Goal: Task Accomplishment & Management: Use online tool/utility

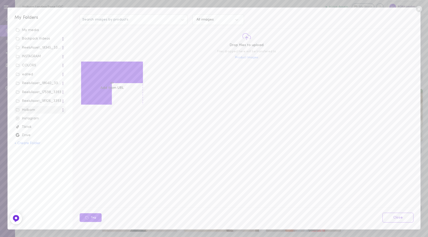
click at [110, 77] on label "Upload media" at bounding box center [112, 78] width 24 height 5
click at [0, 0] on input "Upload media" at bounding box center [0, 0] width 0 height 0
click at [105, 78] on label "Upload media" at bounding box center [112, 78] width 24 height 5
click at [0, 0] on input "Upload media" at bounding box center [0, 0] width 0 height 0
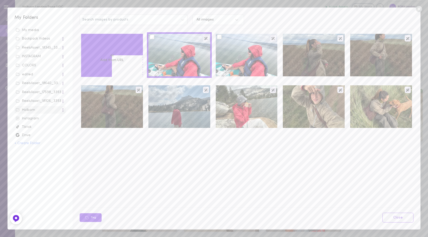
click at [246, 54] on div at bounding box center [247, 55] width 62 height 43
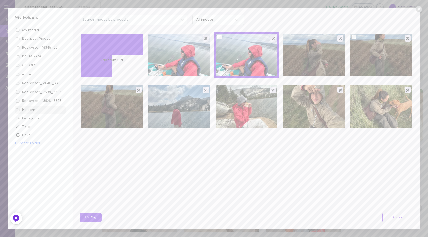
click at [402, 52] on div at bounding box center [381, 55] width 62 height 43
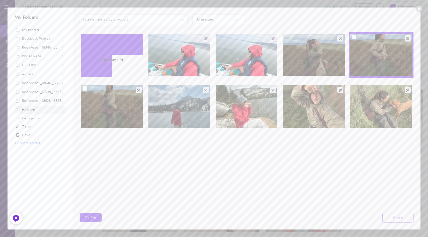
click at [105, 110] on div at bounding box center [112, 106] width 62 height 43
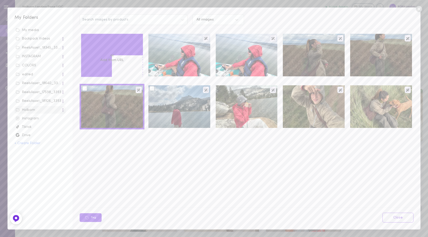
click at [176, 105] on div at bounding box center [179, 106] width 62 height 43
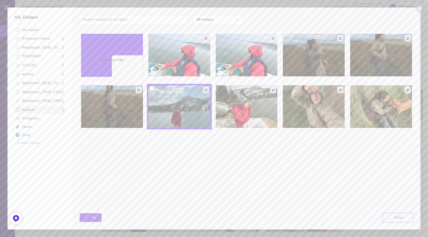
click at [153, 88] on div at bounding box center [152, 88] width 5 height 5
click at [0, 0] on input "checkbox" at bounding box center [0, 0] width 0 height 0
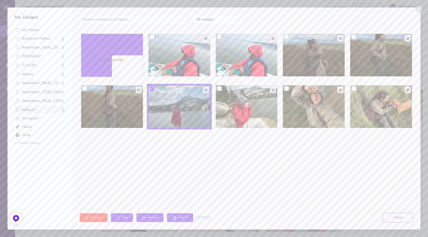
click at [86, 90] on div at bounding box center [84, 88] width 5 height 5
click at [0, 0] on input "checkbox" at bounding box center [0, 0] width 0 height 0
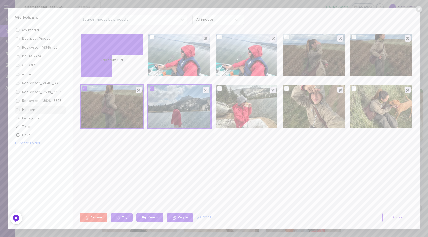
click at [287, 38] on div at bounding box center [286, 37] width 5 height 5
click at [0, 0] on input "checkbox" at bounding box center [0, 0] width 0 height 0
click at [218, 37] on div at bounding box center [219, 37] width 5 height 5
click at [0, 0] on input "checkbox" at bounding box center [0, 0] width 0 height 0
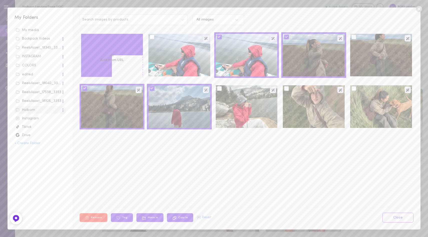
click at [354, 39] on div at bounding box center [353, 37] width 5 height 5
click at [0, 0] on input "checkbox" at bounding box center [0, 0] width 0 height 0
click at [286, 38] on icon at bounding box center [287, 37] width 4 height 4
click at [0, 0] on input "checkbox" at bounding box center [0, 0] width 0 height 0
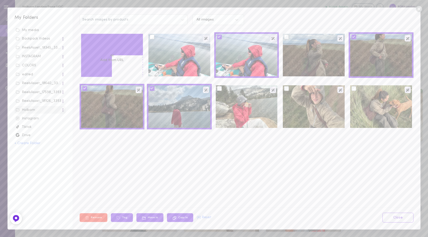
click at [286, 89] on div at bounding box center [286, 88] width 5 height 5
click at [0, 0] on input "checkbox" at bounding box center [0, 0] width 0 height 0
click at [220, 89] on div at bounding box center [219, 88] width 5 height 5
click at [0, 0] on input "checkbox" at bounding box center [0, 0] width 0 height 0
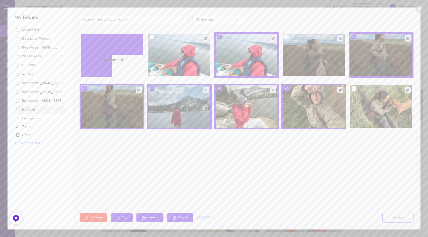
click at [353, 89] on div at bounding box center [353, 88] width 5 height 5
click at [0, 0] on input "checkbox" at bounding box center [0, 0] width 0 height 0
click at [121, 216] on button "Tag" at bounding box center [122, 217] width 22 height 9
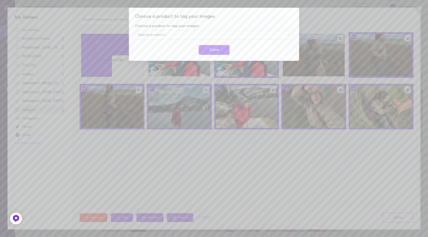
click at [171, 35] on div "Search products" at bounding box center [214, 35] width 158 height 10
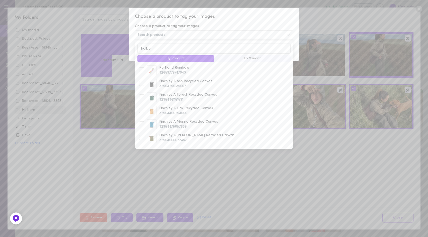
type input "holborn"
click at [109, 148] on div "Choose a product to tag your images Choose a product to tag your images Search …" at bounding box center [214, 118] width 428 height 237
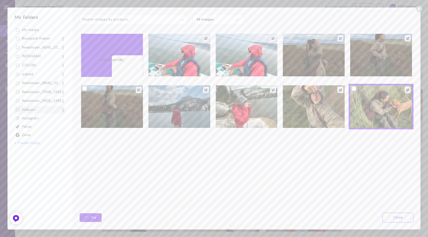
click at [118, 112] on div at bounding box center [112, 106] width 62 height 43
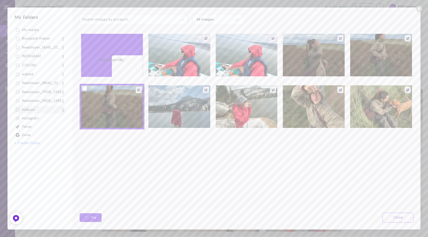
click at [85, 89] on div at bounding box center [84, 88] width 5 height 5
click at [0, 0] on input "checkbox" at bounding box center [0, 0] width 0 height 0
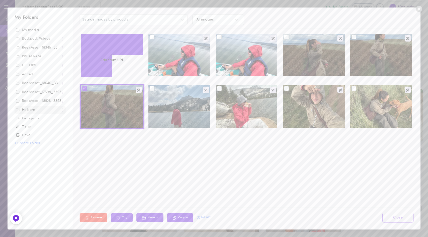
click at [286, 87] on div at bounding box center [286, 88] width 5 height 5
click at [0, 0] on input "checkbox" at bounding box center [0, 0] width 0 height 0
click at [287, 36] on div at bounding box center [286, 37] width 5 height 5
click at [0, 0] on input "checkbox" at bounding box center [0, 0] width 0 height 0
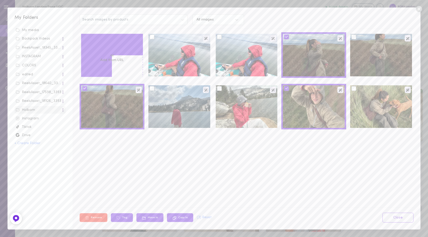
click at [352, 35] on div at bounding box center [353, 37] width 5 height 5
click at [0, 0] on input "checkbox" at bounding box center [0, 0] width 0 height 0
click at [353, 88] on div at bounding box center [353, 88] width 5 height 5
click at [0, 0] on input "checkbox" at bounding box center [0, 0] width 0 height 0
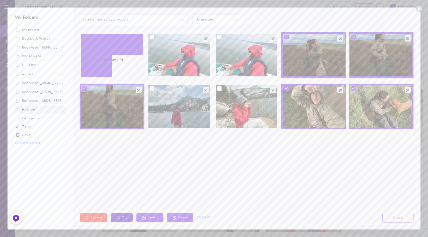
click at [122, 216] on button "Tag" at bounding box center [122, 217] width 22 height 9
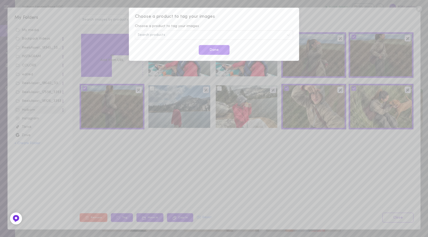
click at [157, 33] on div "Search products" at bounding box center [214, 35] width 158 height 10
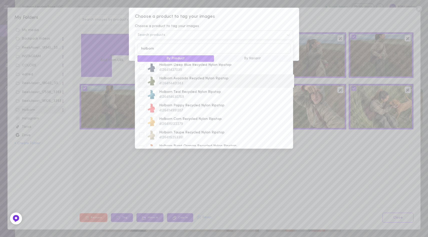
scroll to position [25, 0]
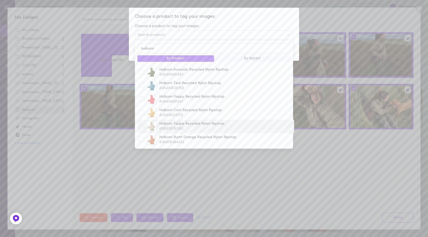
type input "holborn"
click at [161, 125] on span "Holborn Taupe Recycled Nylon Ripstop" at bounding box center [225, 123] width 133 height 5
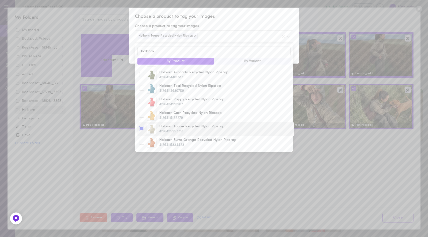
scroll to position [0, 0]
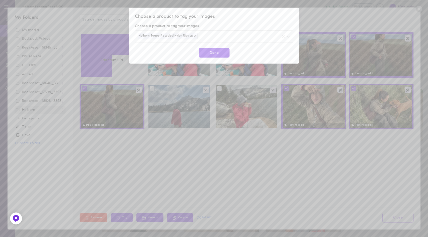
click at [233, 17] on span "Choose a product to tag your images" at bounding box center [214, 17] width 158 height 7
click at [211, 51] on button "Done" at bounding box center [214, 53] width 31 height 10
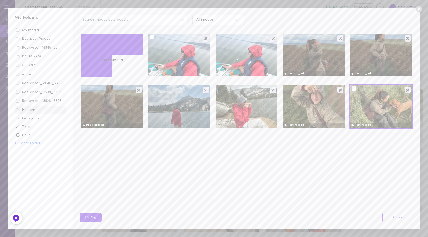
drag, startPoint x: 152, startPoint y: 37, endPoint x: 167, endPoint y: 37, distance: 15.5
click at [152, 37] on div at bounding box center [152, 37] width 5 height 5
click at [0, 0] on input "checkbox" at bounding box center [0, 0] width 0 height 0
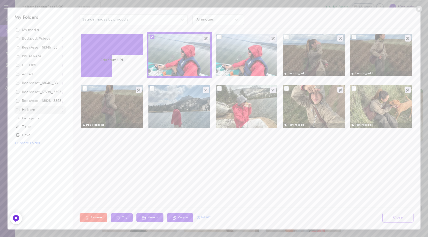
click at [219, 38] on div at bounding box center [219, 37] width 5 height 5
click at [0, 0] on input "checkbox" at bounding box center [0, 0] width 0 height 0
click at [218, 90] on div at bounding box center [219, 88] width 5 height 5
click at [0, 0] on input "checkbox" at bounding box center [0, 0] width 0 height 0
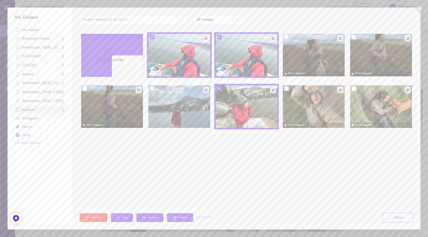
click at [151, 88] on div at bounding box center [152, 88] width 5 height 5
click at [0, 0] on input "checkbox" at bounding box center [0, 0] width 0 height 0
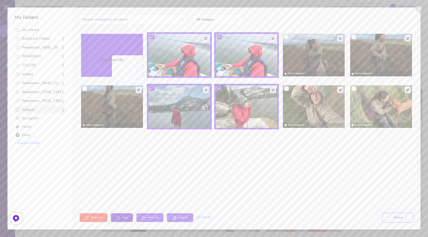
click at [121, 217] on button "Tag" at bounding box center [122, 217] width 22 height 9
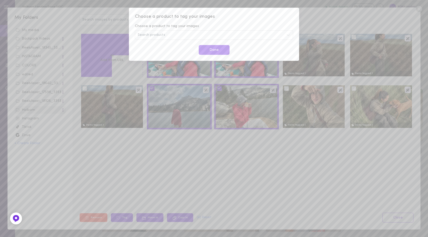
click at [169, 33] on div "Search products" at bounding box center [214, 35] width 158 height 10
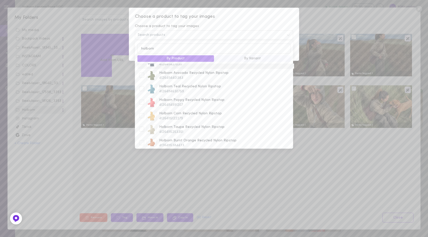
scroll to position [22, 0]
type input "holborn"
click at [175, 100] on span "Holborn Poppy Recycled Nylon Ripstop" at bounding box center [225, 99] width 133 height 5
click at [140, 102] on div at bounding box center [141, 101] width 5 height 5
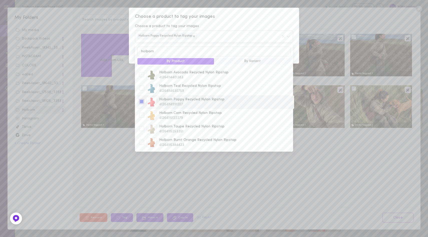
scroll to position [0, 0]
click at [237, 21] on div "Choose a product to tag your images Choose a product to tag your images Holborn…" at bounding box center [214, 36] width 170 height 56
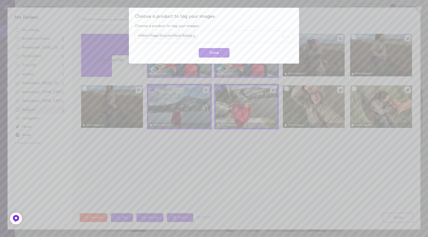
click at [215, 54] on button "Done" at bounding box center [214, 53] width 31 height 10
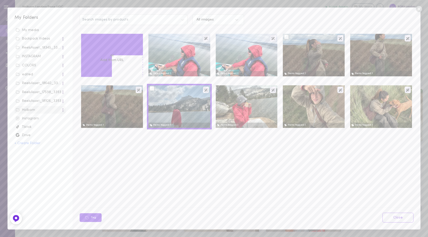
click at [288, 38] on div at bounding box center [286, 37] width 5 height 5
click at [0, 0] on input "checkbox" at bounding box center [0, 0] width 0 height 0
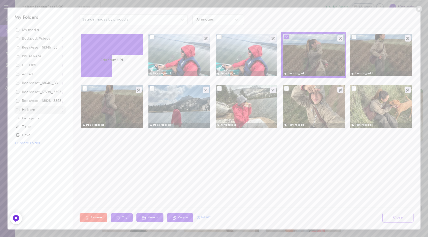
click at [351, 35] on div at bounding box center [353, 37] width 5 height 5
click at [0, 0] on input "checkbox" at bounding box center [0, 0] width 0 height 0
click at [353, 89] on div at bounding box center [353, 88] width 5 height 5
click at [0, 0] on input "checkbox" at bounding box center [0, 0] width 0 height 0
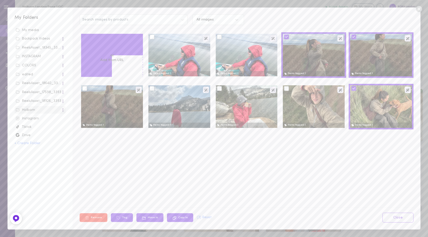
click at [287, 89] on div at bounding box center [286, 88] width 5 height 5
click at [0, 0] on input "checkbox" at bounding box center [0, 0] width 0 height 0
click at [85, 88] on div at bounding box center [84, 88] width 5 height 5
click at [0, 0] on input "checkbox" at bounding box center [0, 0] width 0 height 0
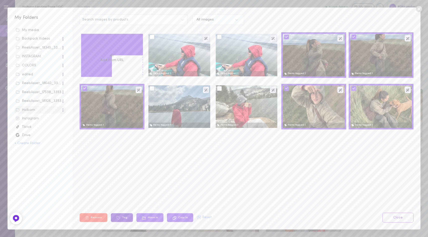
click at [121, 219] on button "Tag" at bounding box center [122, 217] width 22 height 9
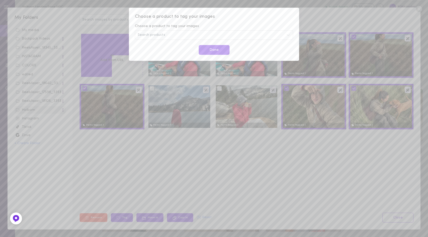
click at [175, 35] on div "Search products" at bounding box center [214, 35] width 158 height 10
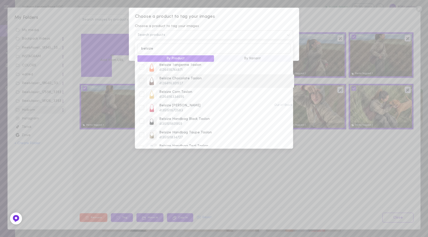
scroll to position [88, 0]
type input "belsize"
click at [201, 76] on span "Belsize Chocolate Taslon" at bounding box center [225, 74] width 133 height 5
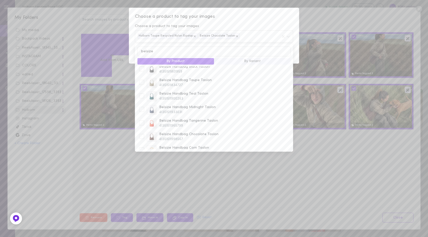
scroll to position [187, 0]
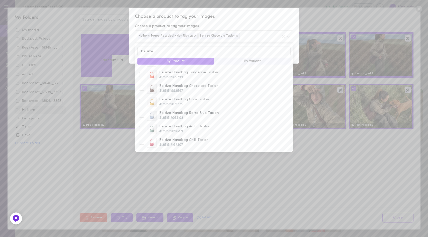
click at [112, 162] on div "Choose a product to tag your images Choose a product to tag your images Holborn…" at bounding box center [214, 118] width 428 height 237
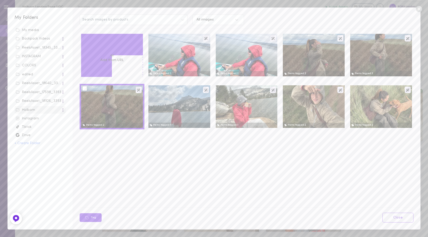
click at [85, 88] on div at bounding box center [84, 88] width 5 height 5
click at [0, 0] on input "checkbox" at bounding box center [0, 0] width 0 height 0
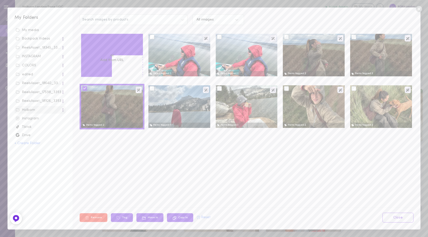
click at [288, 38] on div at bounding box center [286, 37] width 5 height 5
click at [0, 0] on input "checkbox" at bounding box center [0, 0] width 0 height 0
click at [362, 37] on div at bounding box center [381, 55] width 62 height 43
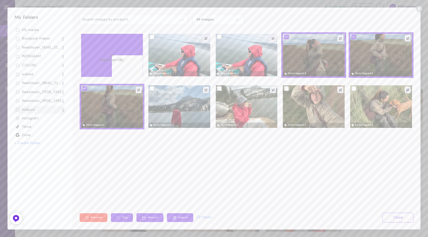
click at [354, 89] on div at bounding box center [353, 88] width 5 height 5
click at [0, 0] on input "checkbox" at bounding box center [0, 0] width 0 height 0
click at [286, 89] on div at bounding box center [286, 88] width 5 height 5
click at [0, 0] on input "checkbox" at bounding box center [0, 0] width 0 height 0
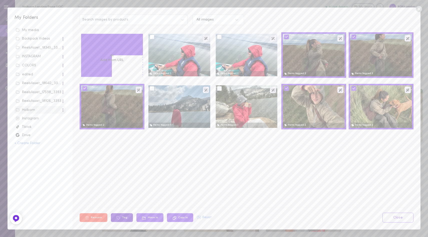
click at [119, 216] on icon at bounding box center [118, 218] width 4 height 4
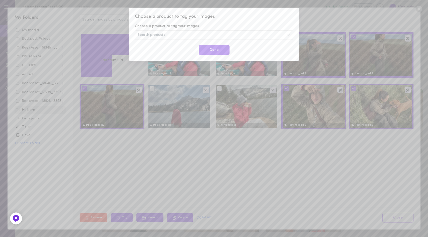
click at [165, 31] on div "Search products" at bounding box center [214, 35] width 158 height 10
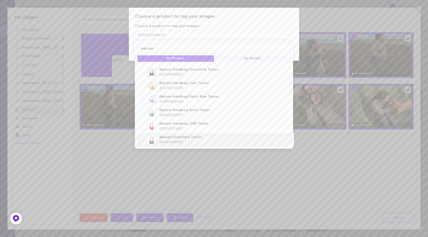
type input "belsize"
click at [142, 138] on div at bounding box center [141, 139] width 5 height 5
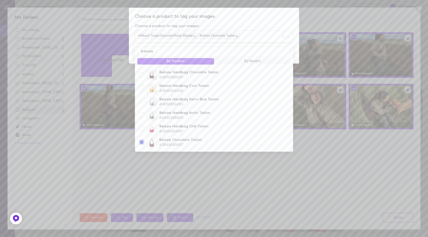
click at [256, 21] on div "Choose a product to tag your images Choose a product to tag your images Holborn…" at bounding box center [214, 36] width 170 height 56
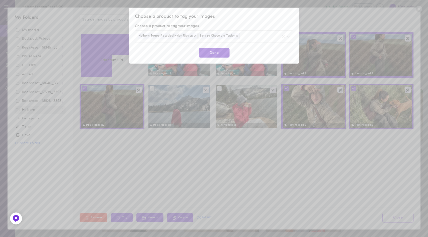
click at [217, 51] on button "Done" at bounding box center [214, 53] width 31 height 10
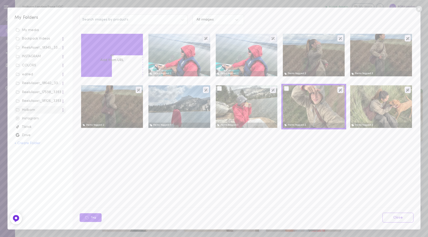
click at [220, 88] on div at bounding box center [219, 88] width 5 height 5
click at [0, 0] on input "checkbox" at bounding box center [0, 0] width 0 height 0
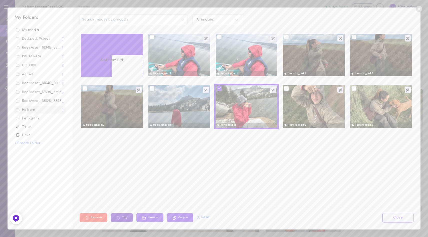
click at [121, 218] on button "Tag" at bounding box center [122, 217] width 22 height 9
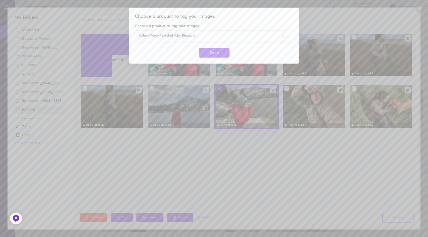
click at [221, 31] on div "Holborn Poppy Recycled Nylon Ripstop" at bounding box center [214, 36] width 158 height 12
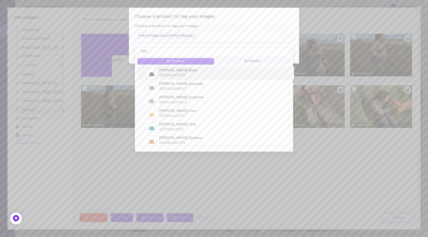
scroll to position [4, 0]
type input "hat"
click at [142, 95] on div at bounding box center [141, 95] width 5 height 5
click at [240, 16] on span "Choose a product to tag your images" at bounding box center [214, 17] width 158 height 7
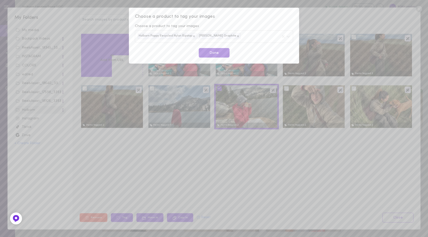
click at [212, 54] on button "Done" at bounding box center [214, 53] width 31 height 10
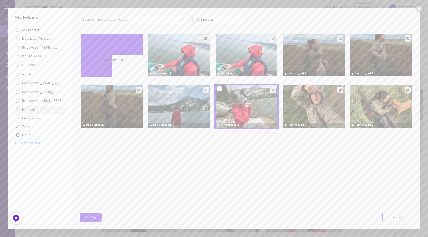
click at [214, 159] on div "Upload media or Add from URL Items tagged: 1 Items tagged: 1 Items tagged: 2 It…" at bounding box center [249, 117] width 338 height 170
click at [122, 141] on div "Upload media or Add from URL Items tagged: 1 Items tagged: 1 Items tagged: 2 It…" at bounding box center [249, 117] width 338 height 170
click at [33, 119] on div "Instagram" at bounding box center [40, 118] width 49 height 5
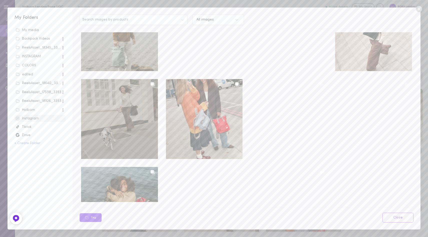
scroll to position [344, 0]
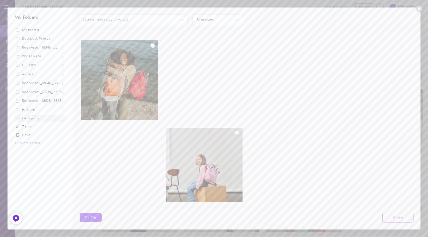
click at [41, 99] on div "ReelsAsset_18926_3393" at bounding box center [39, 101] width 46 height 5
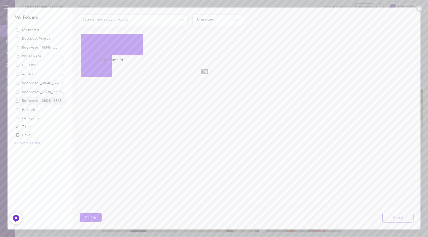
click at [41, 91] on div "ReelsAsset_17598_3393" at bounding box center [39, 92] width 46 height 5
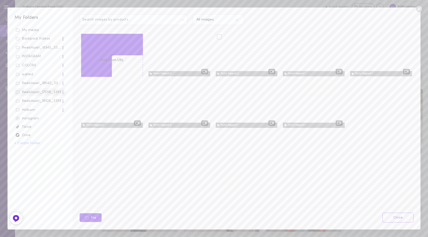
click at [247, 48] on div at bounding box center [247, 55] width 62 height 43
click at [39, 110] on div "Holborn" at bounding box center [39, 110] width 46 height 5
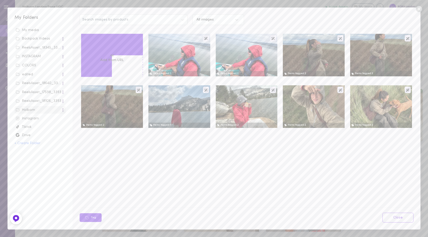
click at [36, 82] on div "ReelsAsset_18640_3393" at bounding box center [39, 83] width 46 height 5
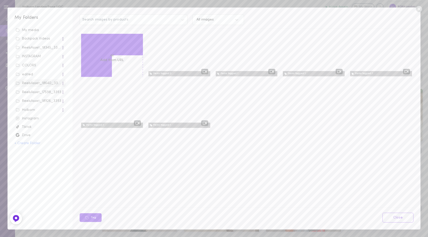
click at [35, 90] on div "ReelsAsset_17598_3393" at bounding box center [40, 93] width 49 height 6
click at [44, 90] on div "ReelsAsset_17598_3393" at bounding box center [39, 92] width 46 height 5
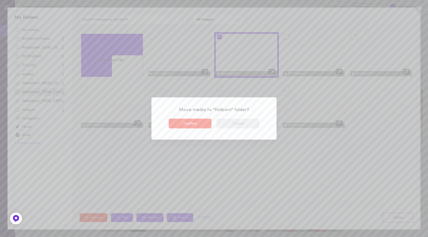
click at [238, 124] on button "Cancel" at bounding box center [237, 124] width 43 height 10
click at [194, 124] on button "Confirm" at bounding box center [190, 124] width 43 height 10
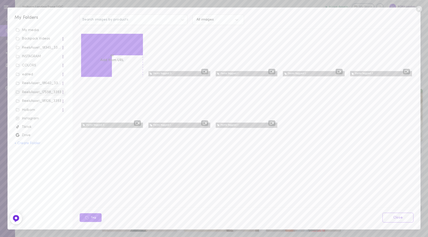
click at [40, 80] on span "ReelsAsset_18640_3393" at bounding box center [40, 83] width 51 height 8
click at [41, 82] on div "ReelsAsset_18640_3393" at bounding box center [39, 83] width 46 height 5
click at [40, 100] on div "ReelsAsset_18926_3393" at bounding box center [39, 101] width 46 height 5
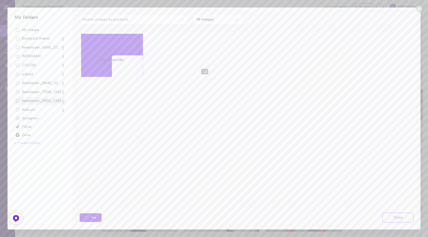
click at [42, 92] on div "ReelsAsset_17598_3393" at bounding box center [39, 92] width 46 height 5
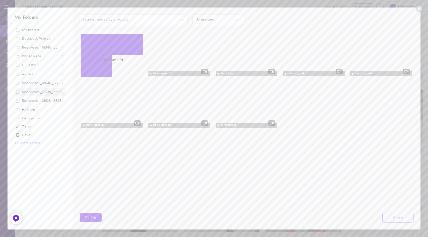
click at [37, 100] on div "ReelsAsset_18926_3393" at bounding box center [39, 101] width 46 height 5
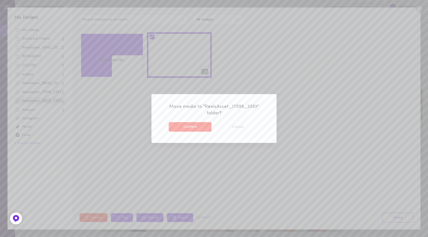
click at [184, 123] on button "Confirm" at bounding box center [190, 127] width 43 height 10
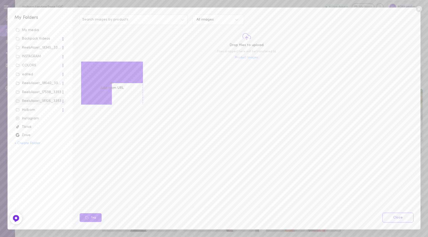
click at [44, 92] on div "ReelsAsset_17598_3393" at bounding box center [39, 92] width 46 height 5
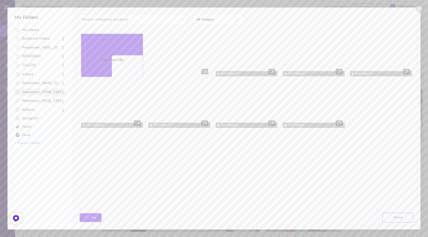
click at [40, 101] on div "ReelsAsset_18926_3393" at bounding box center [39, 101] width 46 height 5
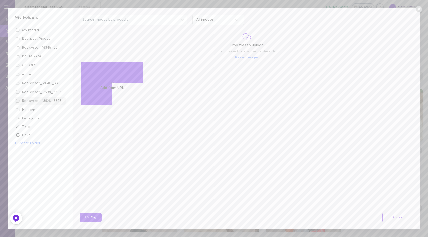
click at [62, 101] on div at bounding box center [62, 101] width 3 height 6
click at [46, 111] on div "Delete" at bounding box center [47, 110] width 35 height 9
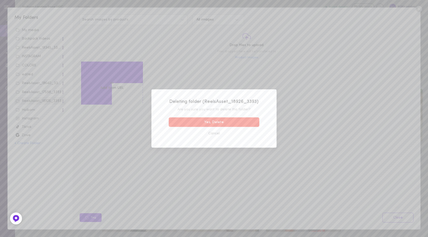
click at [194, 122] on button "Yes, Delete" at bounding box center [214, 122] width 91 height 10
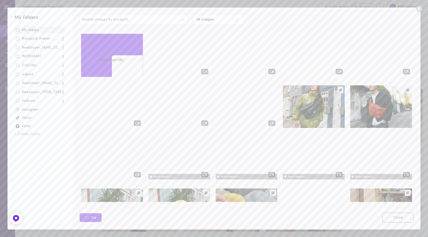
click at [40, 83] on div "ReelsAsset_18640_3393" at bounding box center [39, 83] width 46 height 5
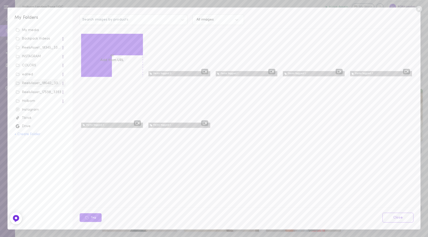
click at [39, 91] on div "ReelsAsset_17598_3393" at bounding box center [39, 92] width 46 height 5
click at [27, 109] on div "Instagram" at bounding box center [40, 109] width 49 height 5
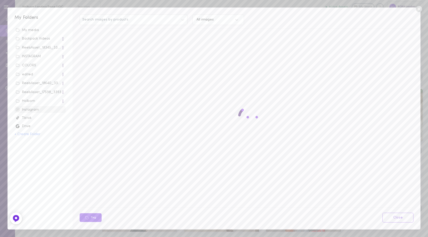
click at [28, 102] on div "Holborn" at bounding box center [39, 101] width 46 height 5
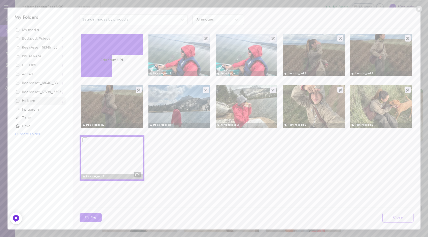
click at [222, 147] on div "Upload media or Add from URL Items tagged: 1 Items tagged: 1 Items tagged: 2 It…" at bounding box center [246, 109] width 336 height 154
click at [394, 216] on link "Close" at bounding box center [397, 218] width 31 height 10
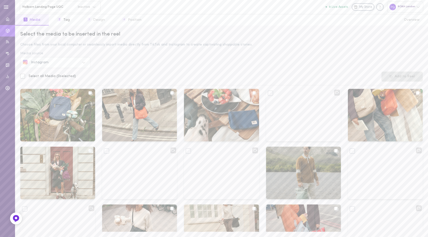
click at [58, 64] on div "Instagram" at bounding box center [55, 63] width 49 height 4
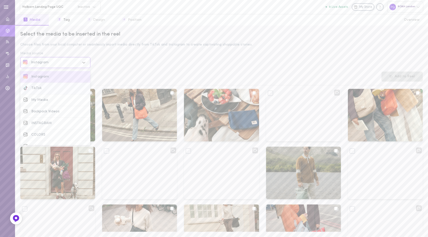
scroll to position [8, 0]
click at [115, 56] on div "Select the media to be inserted in the reel Choose files from your local comput…" at bounding box center [221, 131] width 413 height 211
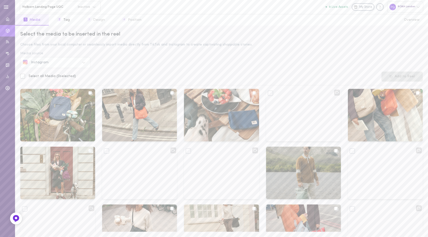
click at [93, 43] on div "Select the media to be inserted in the reel Choose files from your local comput…" at bounding box center [221, 131] width 413 height 211
click at [30, 22] on button "1 Media" at bounding box center [32, 19] width 34 height 11
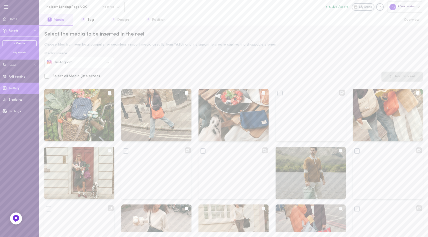
click at [16, 88] on span "Gallery" at bounding box center [14, 88] width 11 height 3
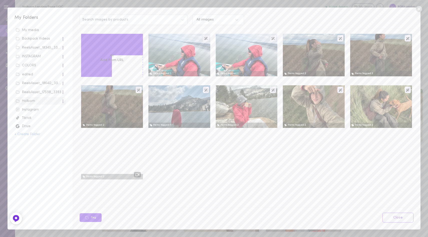
click at [299, 19] on div "Search images by products All images" at bounding box center [246, 20] width 339 height 11
click at [393, 216] on link "Close" at bounding box center [397, 218] width 31 height 10
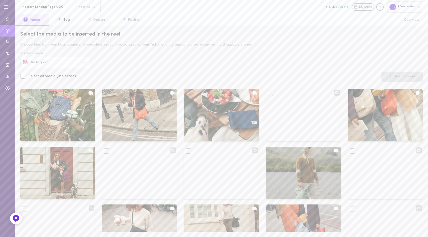
click at [162, 53] on div "Media source" at bounding box center [221, 54] width 402 height 4
click at [60, 65] on div "Instagram" at bounding box center [55, 62] width 70 height 11
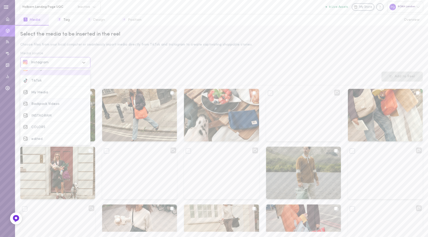
scroll to position [0, 0]
click at [61, 98] on div "My Media" at bounding box center [59, 100] width 56 height 4
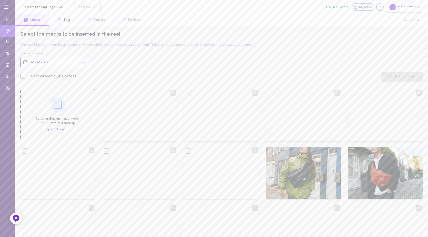
click at [77, 62] on div "My Media" at bounding box center [55, 63] width 49 height 4
click at [146, 60] on div "Select the media to be inserted in the reel Choose files from your local comput…" at bounding box center [221, 131] width 413 height 211
click at [62, 64] on div "My Media" at bounding box center [55, 63] width 49 height 4
click at [63, 104] on div "Backpack Videos" at bounding box center [59, 104] width 56 height 4
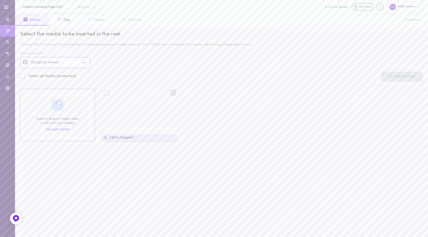
click at [68, 60] on div "Backpack Videos" at bounding box center [51, 63] width 57 height 6
click at [99, 45] on div "Choose files from your local computer or seamlessly import media directly from …" at bounding box center [221, 45] width 402 height 4
click at [71, 67] on div "Backpack Videos" at bounding box center [55, 62] width 70 height 11
click at [52, 126] on div "COLORS" at bounding box center [59, 128] width 56 height 4
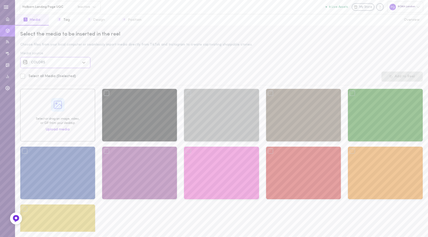
click at [69, 63] on div "COLORS" at bounding box center [55, 63] width 49 height 4
click at [46, 137] on div "edited" at bounding box center [59, 139] width 56 height 4
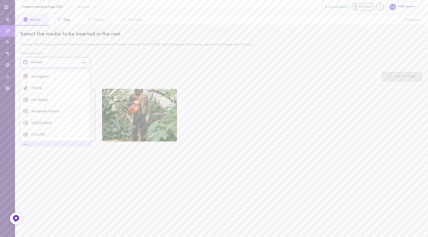
click at [70, 64] on div "edited" at bounding box center [55, 63] width 49 height 4
click at [59, 114] on div "INSTAGRAM" at bounding box center [59, 116] width 56 height 4
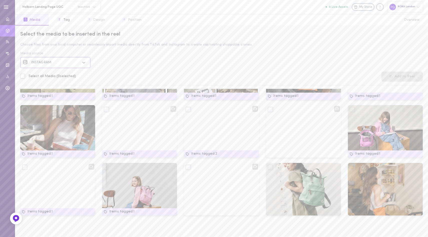
scroll to position [0, 0]
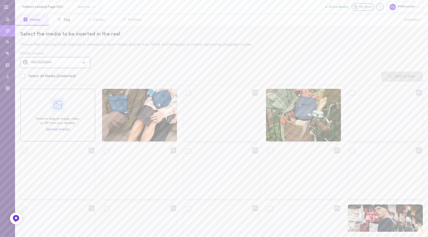
click at [78, 69] on div "Select the media to be inserted in the reel Choose files from your local comput…" at bounding box center [221, 131] width 413 height 211
click at [77, 55] on div "Media source" at bounding box center [221, 54] width 402 height 4
click at [77, 61] on div "INSTAGRAM" at bounding box center [55, 63] width 49 height 4
click at [58, 109] on div "Backpack Videos" at bounding box center [55, 112] width 64 height 6
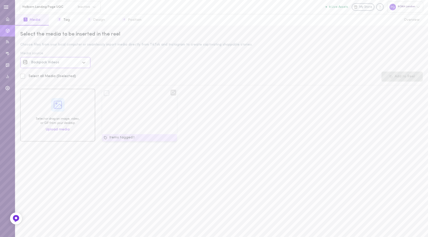
click at [76, 67] on div "Backpack Videos" at bounding box center [55, 62] width 70 height 11
click at [51, 97] on div "My Media" at bounding box center [55, 100] width 64 height 6
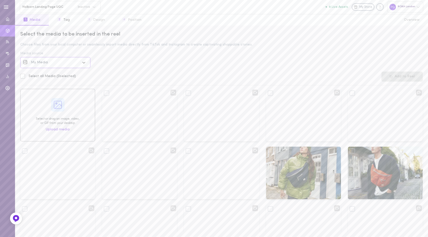
click at [80, 63] on div at bounding box center [84, 62] width 11 height 9
click at [61, 77] on div "Instagram" at bounding box center [59, 77] width 56 height 4
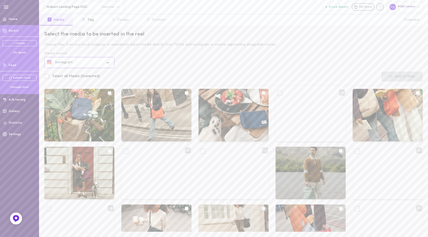
click at [23, 66] on button "Feed" at bounding box center [19, 66] width 39 height 12
click at [12, 63] on button "Feed" at bounding box center [19, 66] width 39 height 12
click at [17, 88] on div "Manage feed" at bounding box center [20, 87] width 34 height 4
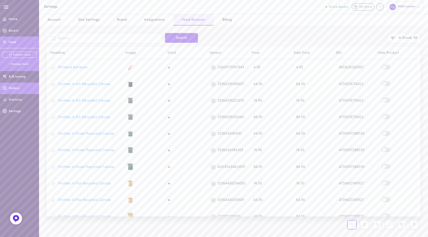
click at [12, 87] on span "Gallery" at bounding box center [14, 88] width 11 height 3
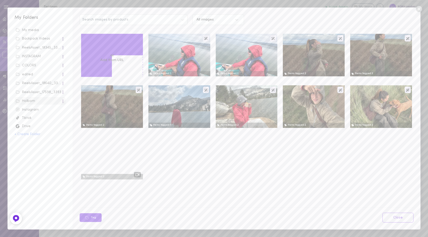
click at [33, 30] on div "My media" at bounding box center [40, 30] width 49 height 5
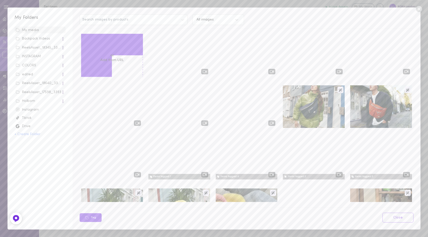
click at [30, 99] on div "Holborn" at bounding box center [39, 101] width 46 height 5
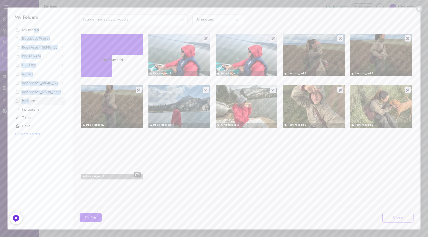
drag, startPoint x: 30, startPoint y: 99, endPoint x: 33, endPoint y: 31, distance: 68.1
click at [33, 31] on div "My media Backpack Videos ReelsAsset_18345_3393 INSTAGRAM COLORS edited ReelsAss…" at bounding box center [40, 123] width 51 height 192
click at [58, 106] on span "Instagram" at bounding box center [40, 109] width 51 height 7
click at [64, 99] on span "Holborn" at bounding box center [40, 101] width 51 height 8
click at [62, 101] on div at bounding box center [62, 101] width 1 height 4
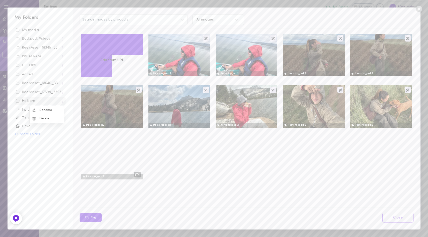
click at [63, 101] on div at bounding box center [62, 101] width 1 height 4
click at [41, 101] on div "Holborn" at bounding box center [39, 101] width 46 height 5
click at [153, 37] on div at bounding box center [152, 37] width 5 height 5
click at [0, 0] on input "checkbox" at bounding box center [0, 0] width 0 height 0
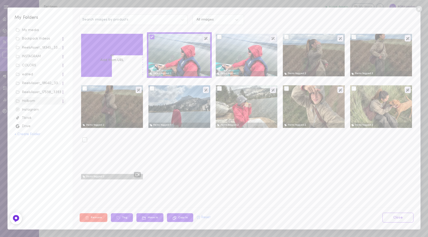
click at [355, 37] on div at bounding box center [353, 37] width 5 height 5
click at [0, 0] on input "checkbox" at bounding box center [0, 0] width 0 height 0
click at [84, 89] on div at bounding box center [84, 88] width 5 height 5
click at [0, 0] on input "checkbox" at bounding box center [0, 0] width 0 height 0
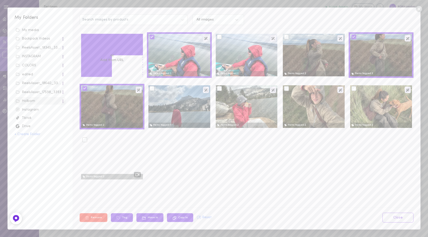
click at [152, 88] on div at bounding box center [152, 88] width 5 height 5
click at [0, 0] on input "checkbox" at bounding box center [0, 0] width 0 height 0
click at [220, 88] on div at bounding box center [219, 88] width 5 height 5
click at [0, 0] on input "checkbox" at bounding box center [0, 0] width 0 height 0
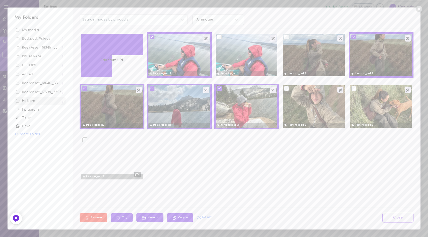
click at [286, 90] on div at bounding box center [286, 88] width 5 height 5
click at [0, 0] on input "checkbox" at bounding box center [0, 0] width 0 height 0
click at [85, 139] on div at bounding box center [84, 139] width 5 height 5
click at [0, 0] on input "checkbox" at bounding box center [0, 0] width 0 height 0
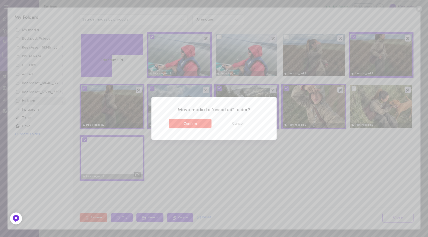
click at [193, 124] on button "Confirm" at bounding box center [190, 124] width 43 height 10
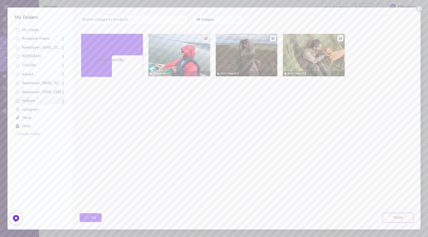
click at [154, 3] on div "My Folders My media Backpack Videos ReelsAsset_18345_3393 INSTAGRAM COLORS edit…" at bounding box center [214, 118] width 428 height 237
click at [402, 219] on link "Close" at bounding box center [397, 218] width 31 height 10
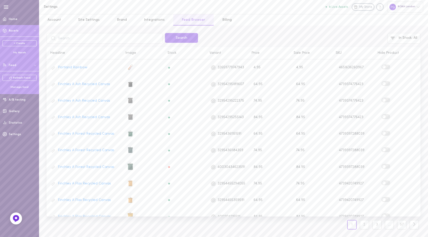
click at [18, 52] on div "My Assets" at bounding box center [20, 53] width 34 height 4
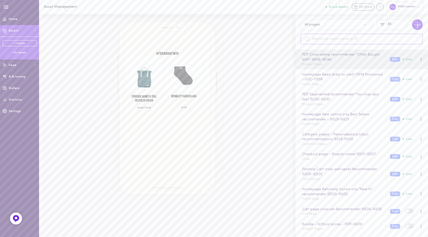
click at [323, 40] on input "text" at bounding box center [361, 39] width 122 height 11
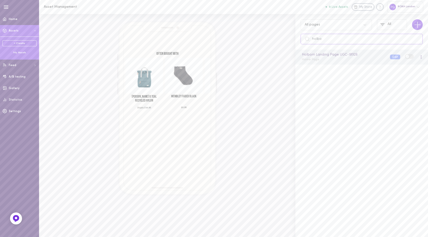
type input "holbo"
click at [332, 61] on div "Holborn Landing Page UGC - 18926 Home Page" at bounding box center [342, 57] width 88 height 10
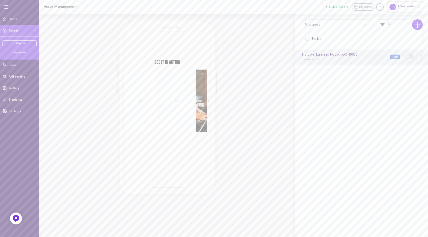
click at [390, 58] on button "Edit" at bounding box center [395, 57] width 10 height 5
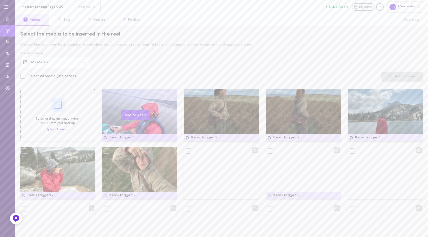
click at [105, 94] on div at bounding box center [106, 93] width 5 height 5
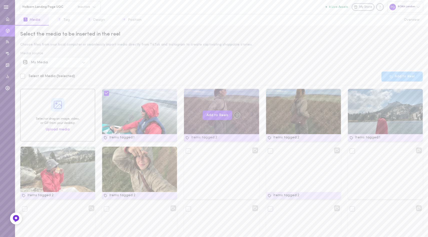
click at [186, 94] on div at bounding box center [188, 93] width 5 height 5
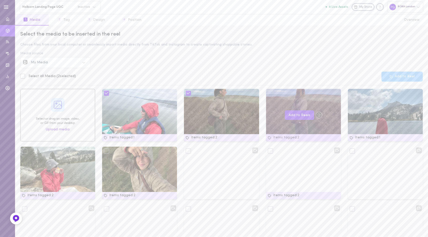
click at [268, 94] on div at bounding box center [270, 93] width 5 height 5
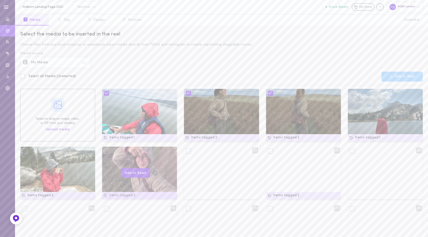
click at [104, 151] on div at bounding box center [106, 150] width 5 height 5
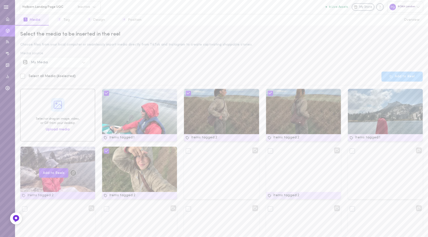
click at [25, 151] on div at bounding box center [24, 150] width 5 height 5
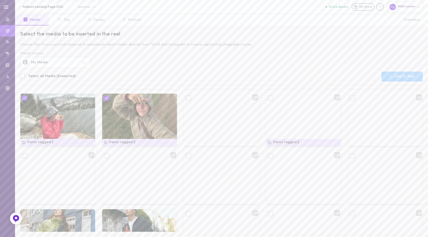
scroll to position [52, 0]
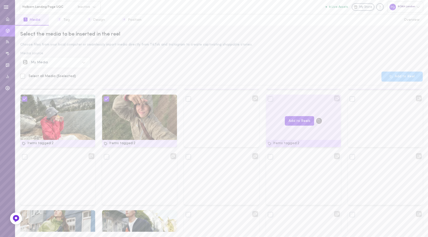
click at [268, 99] on div at bounding box center [270, 98] width 5 height 5
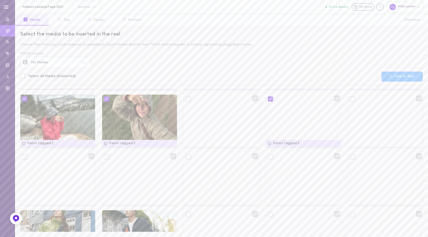
click at [408, 78] on button "Add to Reel" at bounding box center [401, 77] width 41 height 10
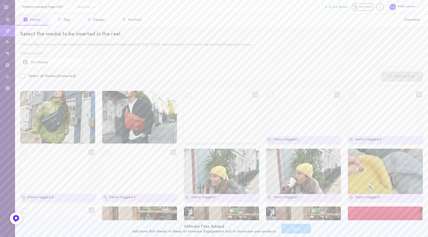
scroll to position [0, 0]
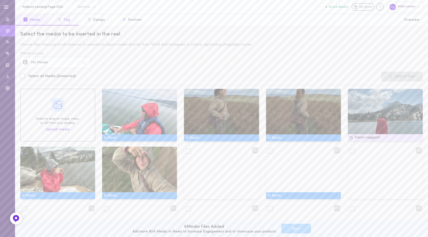
click at [63, 21] on button "2 Tag" at bounding box center [64, 19] width 30 height 11
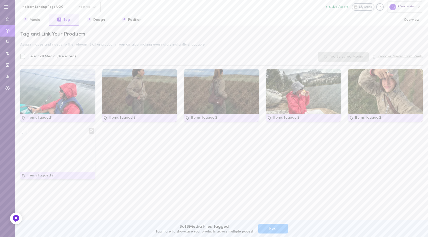
click at [267, 230] on button "Next" at bounding box center [273, 229] width 30 height 10
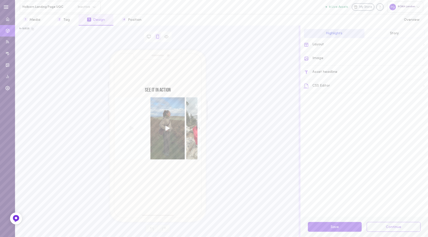
click at [161, 90] on div "SEE IT IN ACTION" at bounding box center [158, 89] width 86 height 5
click at [167, 90] on div "SEE IT IN ACTION" at bounding box center [158, 89] width 86 height 5
click at [332, 71] on div "Asset headline" at bounding box center [366, 73] width 124 height 14
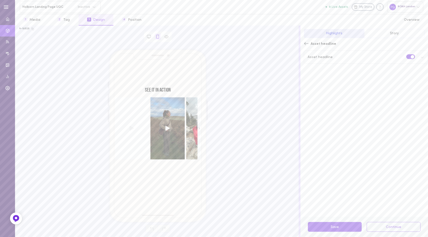
click at [336, 57] on div "Asset headline" at bounding box center [366, 57] width 124 height 13
click at [344, 73] on input "SEE IT IN ACTION" at bounding box center [365, 71] width 117 height 9
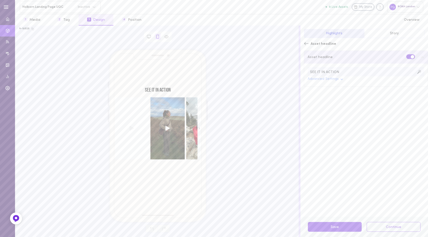
click at [350, 72] on input "SEE IT IN ACTION" at bounding box center [365, 71] width 117 height 9
click at [345, 72] on input "SEE IT IN ACTION" at bounding box center [365, 71] width 117 height 9
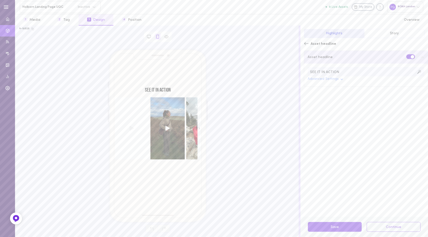
click at [352, 56] on div "Asset headline" at bounding box center [366, 57] width 124 height 13
click at [394, 34] on span "Story" at bounding box center [394, 34] width 9 height 4
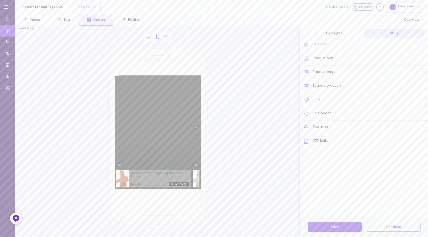
click at [332, 32] on span "Highlights" at bounding box center [334, 34] width 17 height 4
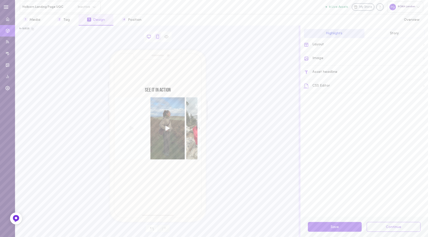
click at [149, 36] on icon at bounding box center [149, 37] width 5 height 5
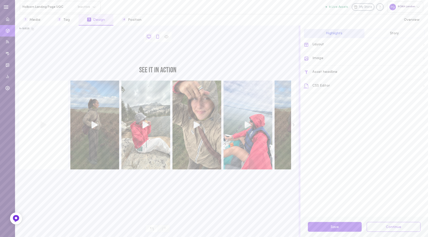
click at [158, 37] on icon at bounding box center [157, 37] width 5 height 5
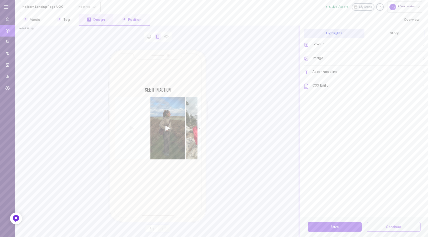
click at [130, 19] on button "4 Position" at bounding box center [131, 19] width 37 height 11
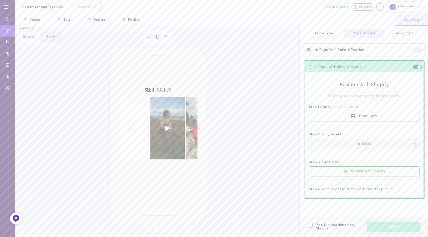
click at [368, 144] on button "fr-18926" at bounding box center [364, 144] width 111 height 11
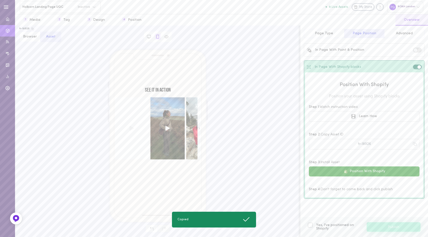
click at [357, 171] on button "Position With Shopify" at bounding box center [364, 171] width 111 height 10
